Goal: Task Accomplishment & Management: Manage account settings

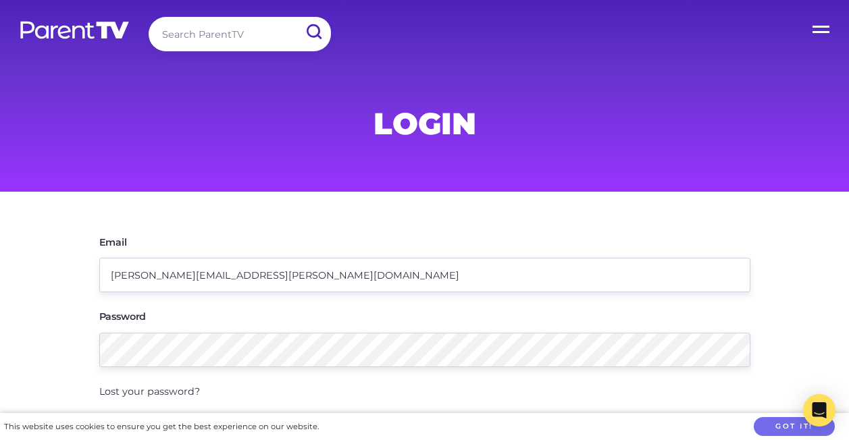
scroll to position [299, 0]
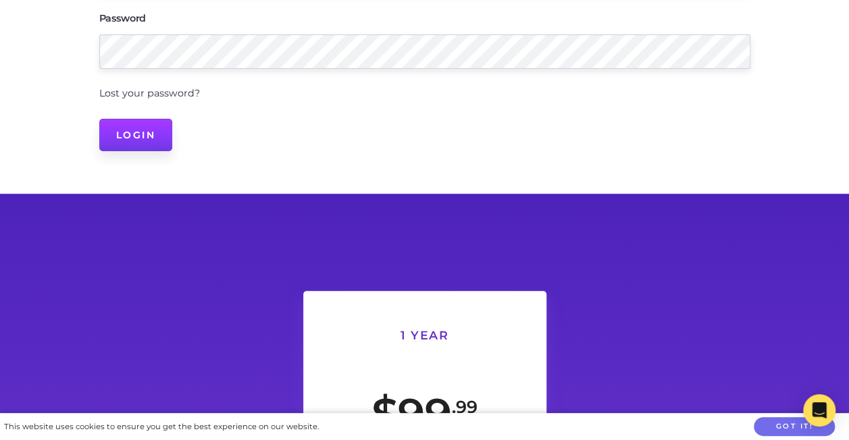
click at [116, 145] on input "Login" at bounding box center [136, 135] width 74 height 32
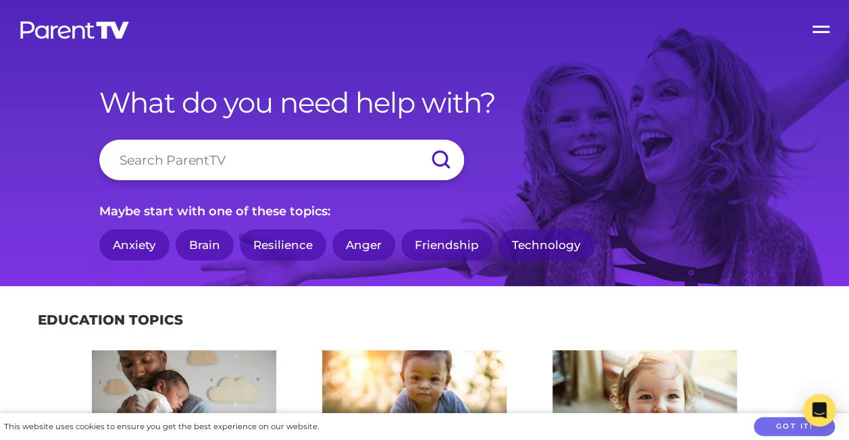
click at [812, 16] on label "Open Menu" at bounding box center [822, 27] width 54 height 54
click at [0, 0] on input "Open Menu" at bounding box center [0, 0] width 0 height 0
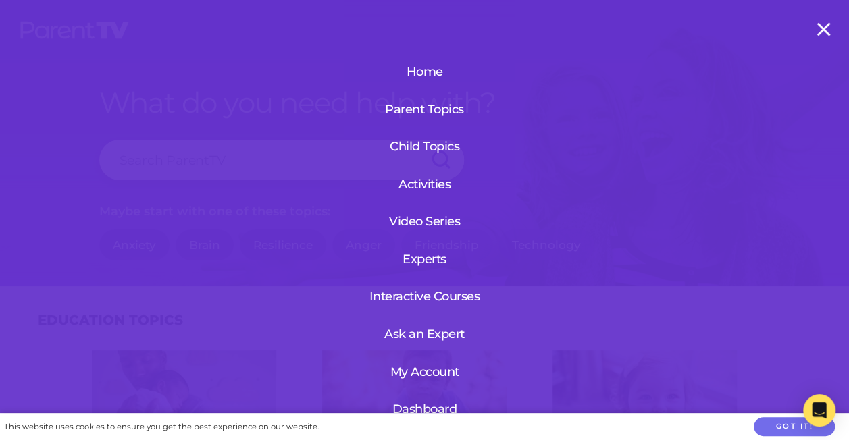
click at [405, 374] on link "My Account" at bounding box center [425, 372] width 82 height 35
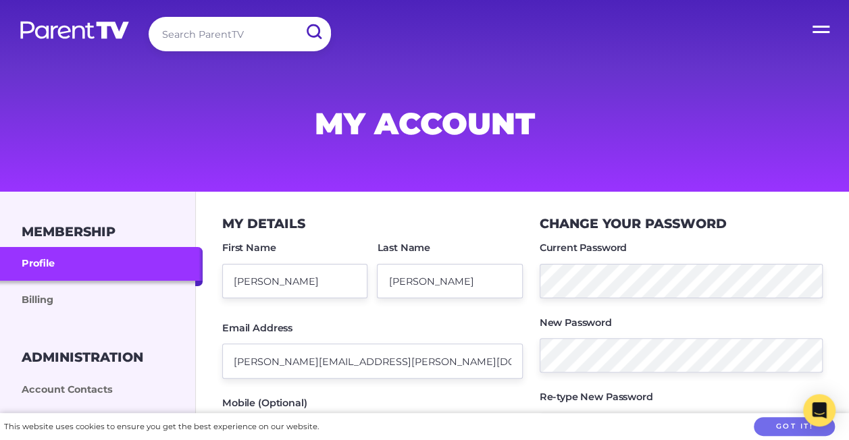
scroll to position [153, 0]
